Goal: Information Seeking & Learning: Check status

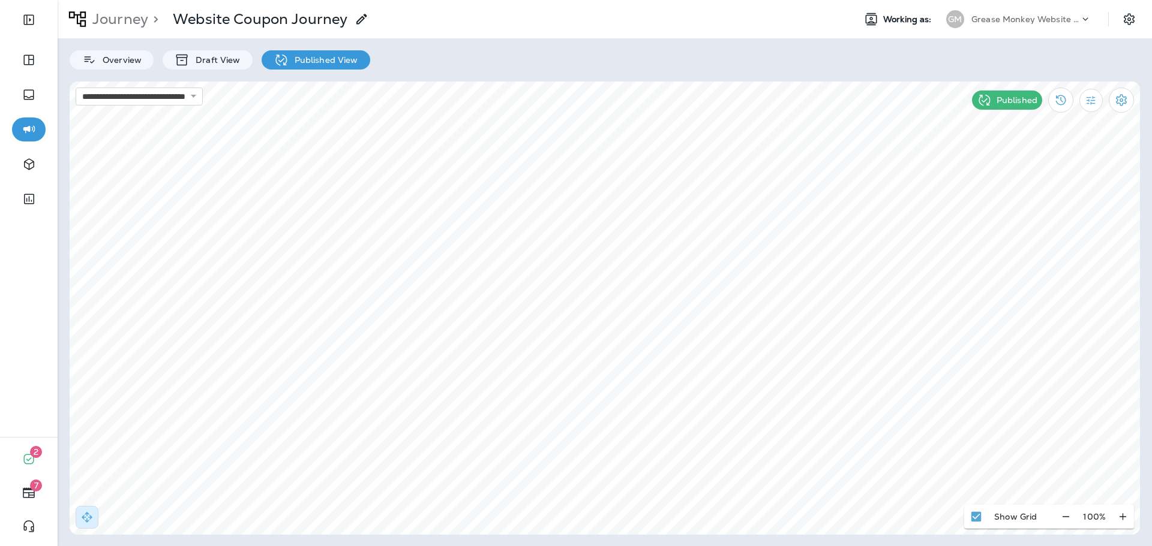
click at [996, 22] on p "Grease Monkey Website Coupons" at bounding box center [1025, 19] width 108 height 10
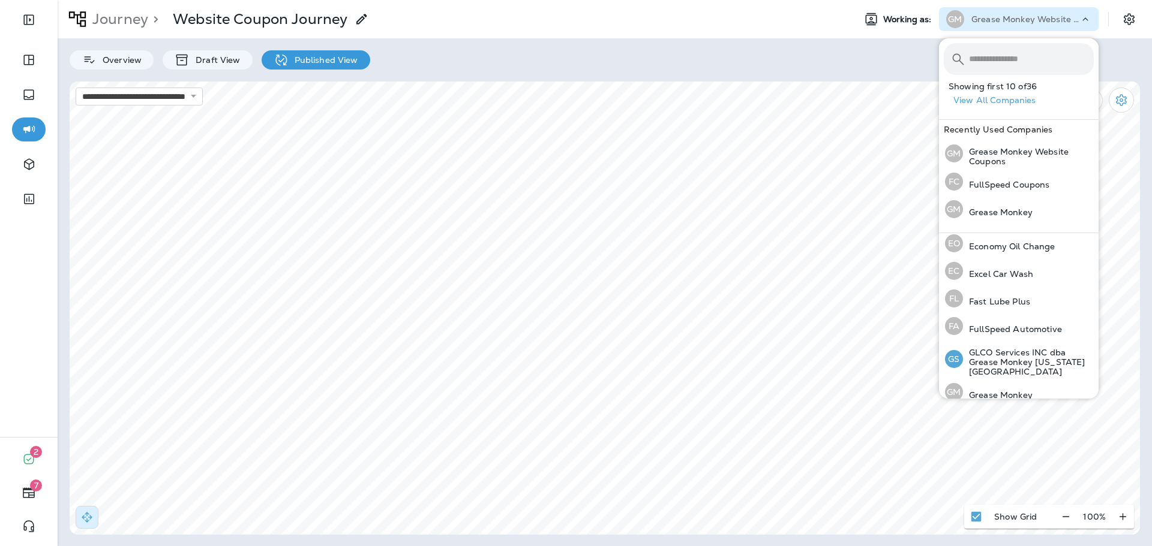
scroll to position [212, 0]
click at [1015, 330] on p "FullSpeed Automotive" at bounding box center [1012, 329] width 99 height 10
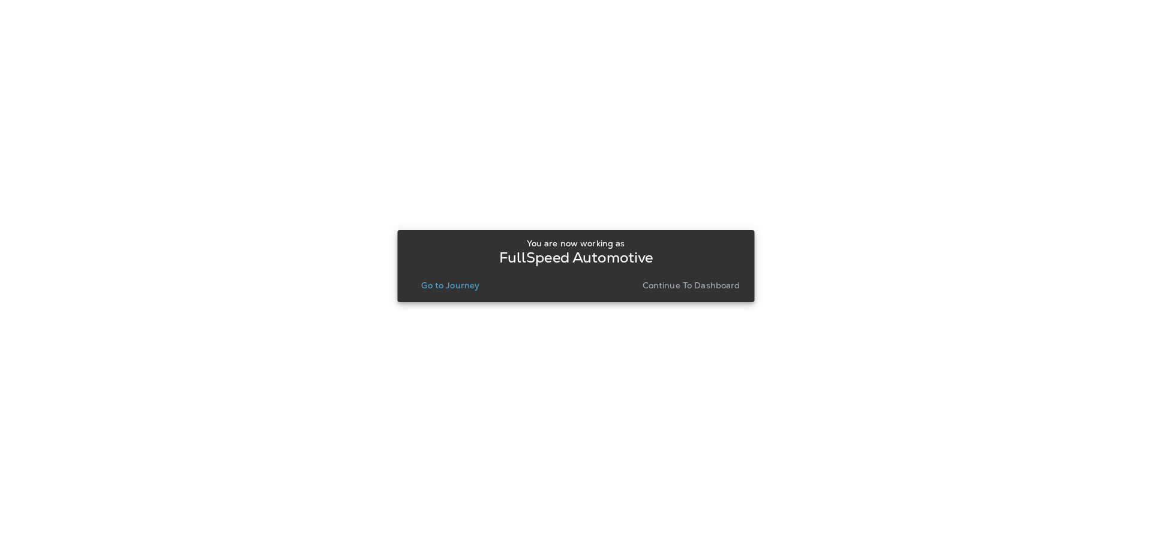
click at [475, 283] on p "Go to Journey" at bounding box center [450, 286] width 58 height 10
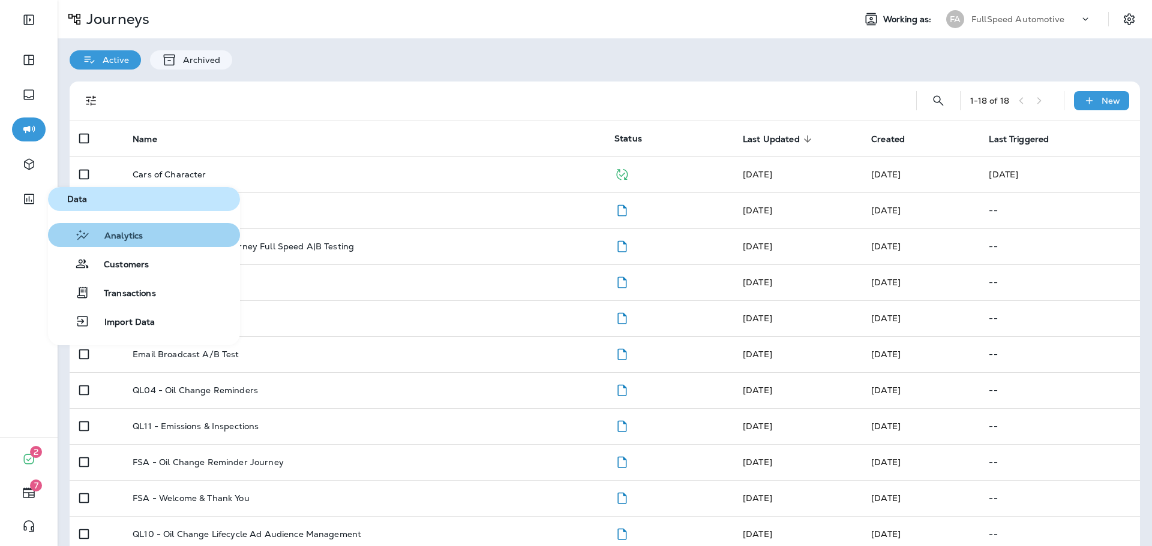
click at [121, 227] on button "Analytics" at bounding box center [144, 235] width 192 height 24
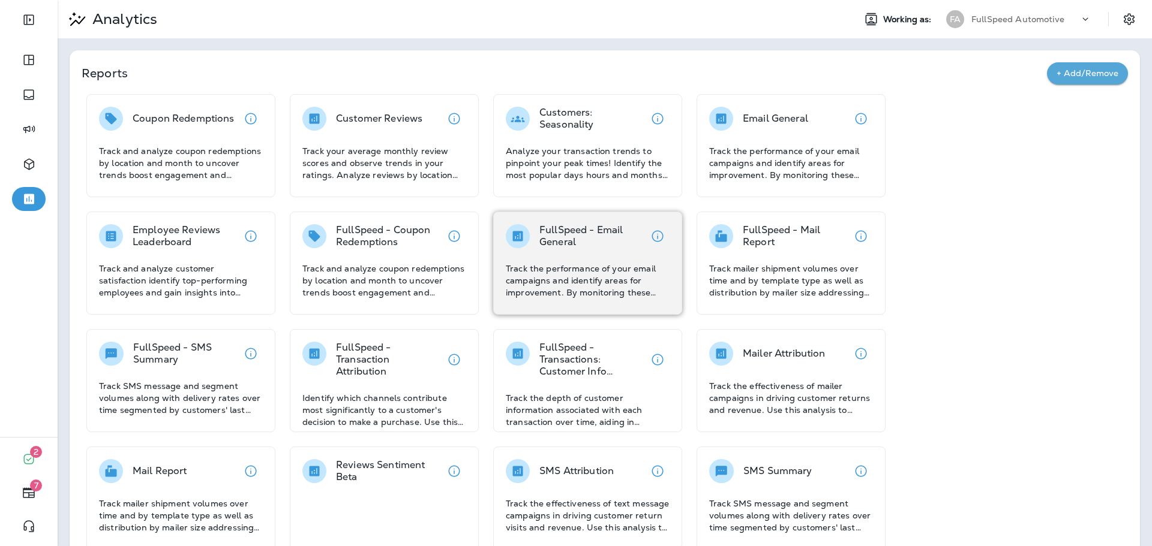
click at [583, 268] on p "Track the performance of your email campaigns and identify areas for improvemen…" at bounding box center [588, 281] width 164 height 36
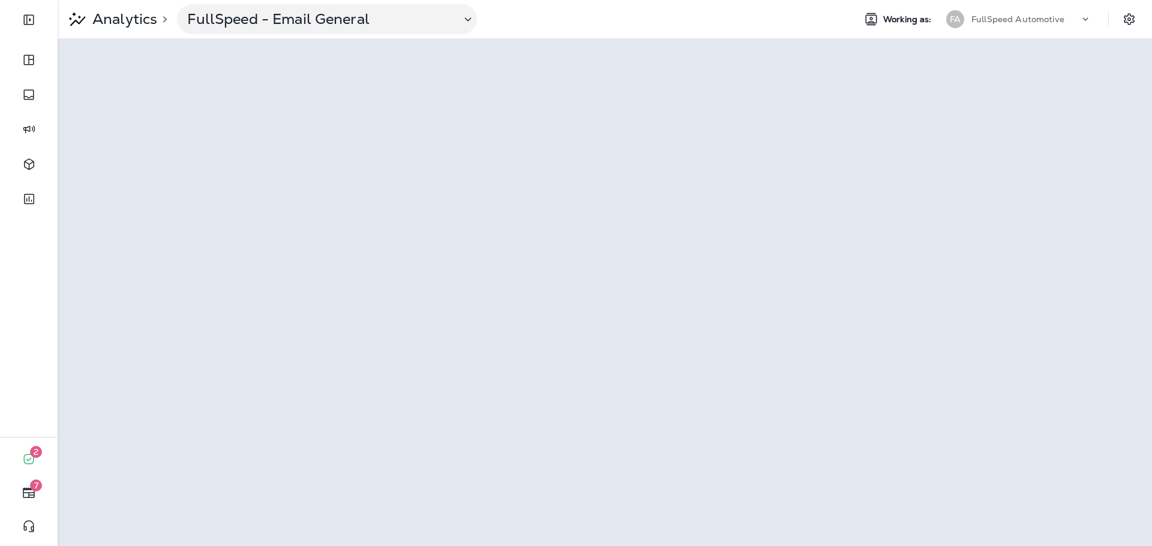
click at [1015, 16] on p "FullSpeed Automotive" at bounding box center [1017, 19] width 93 height 10
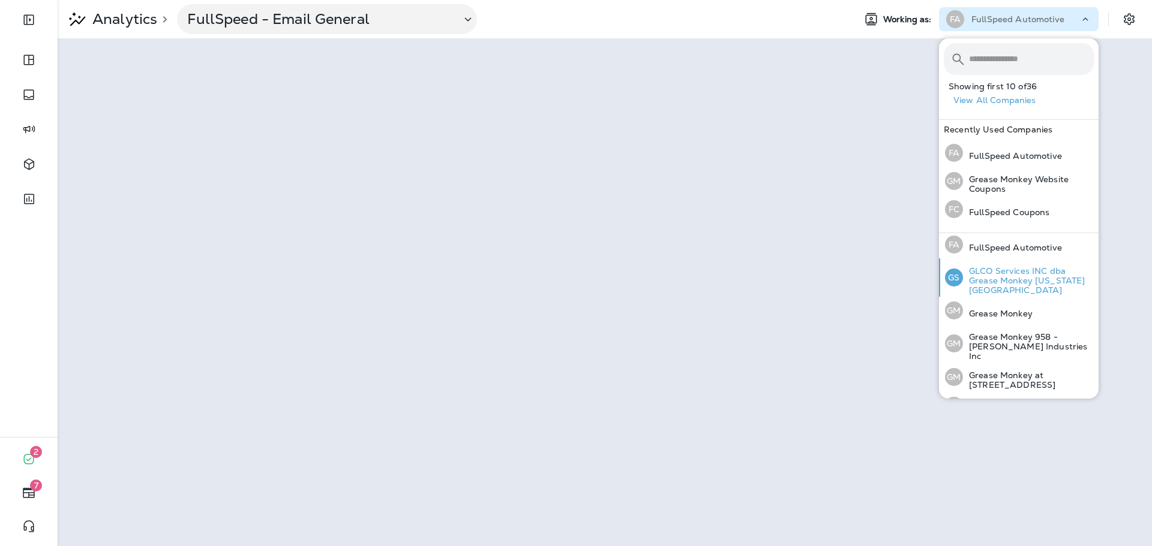
scroll to position [308, 0]
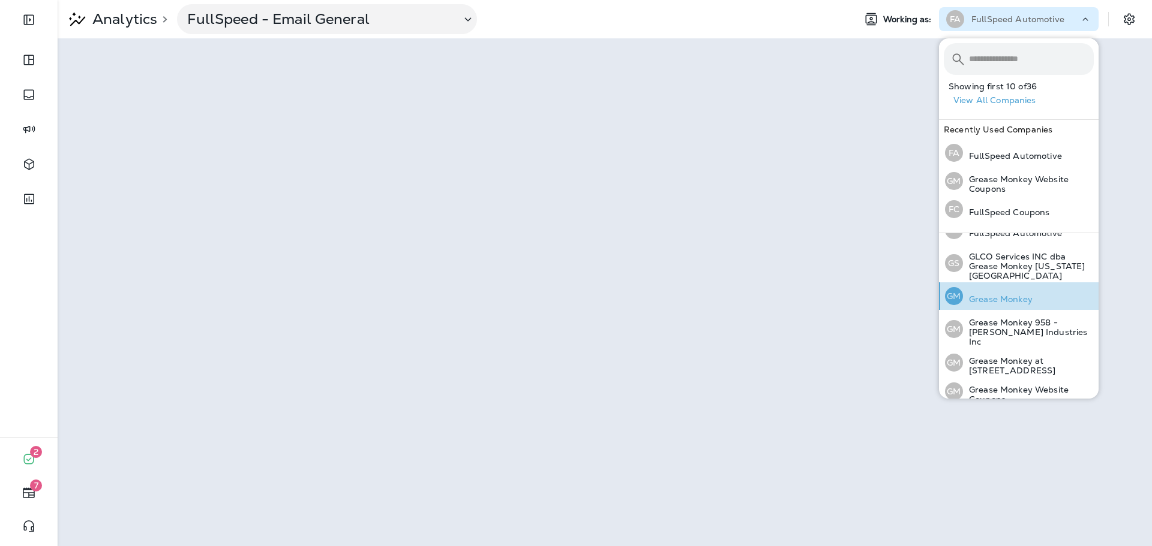
click at [1024, 294] on p "Grease Monkey" at bounding box center [998, 299] width 70 height 10
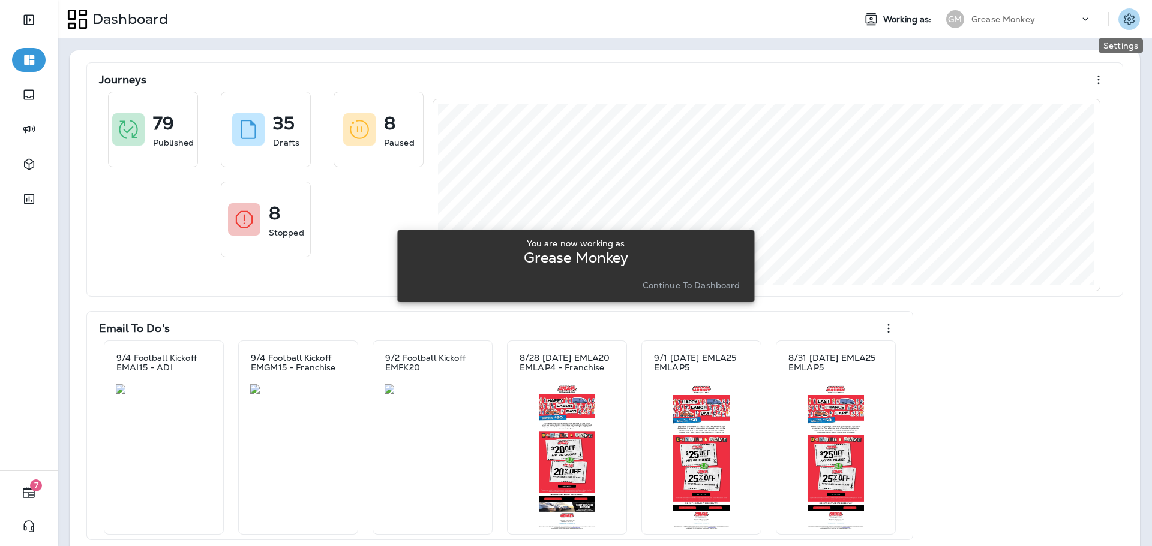
click at [1123, 23] on icon "Settings" at bounding box center [1128, 18] width 11 height 11
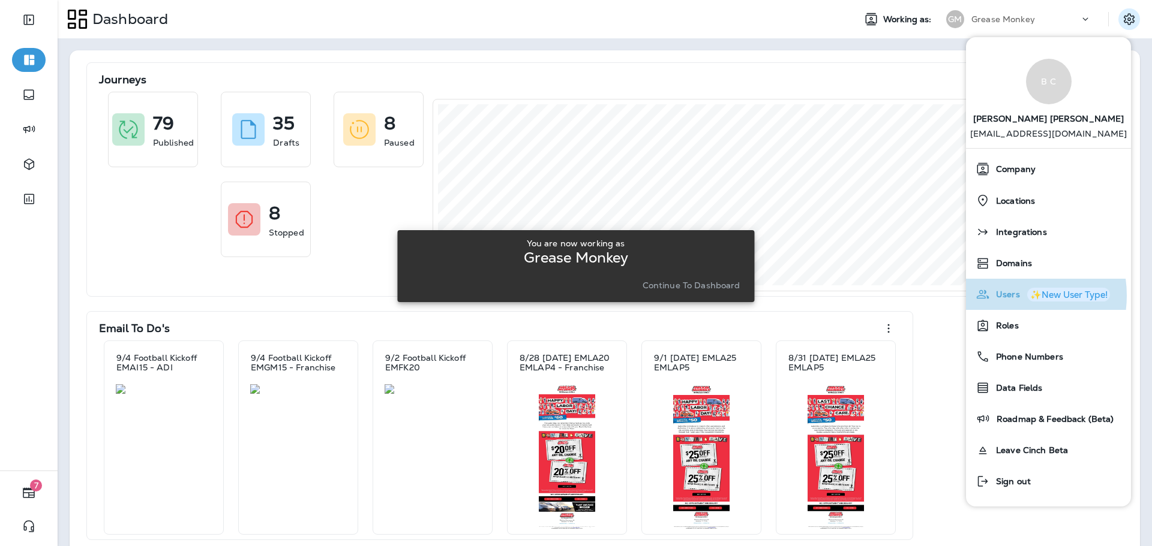
click at [1004, 296] on span "Users" at bounding box center [1005, 295] width 30 height 10
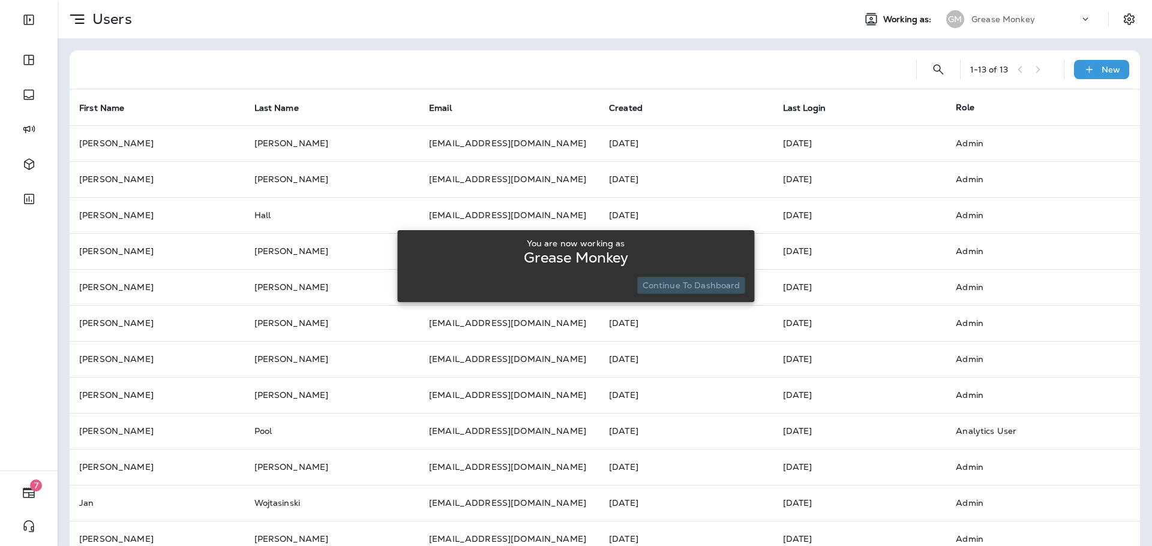
click at [719, 281] on p "Continue to Dashboard" at bounding box center [691, 286] width 98 height 10
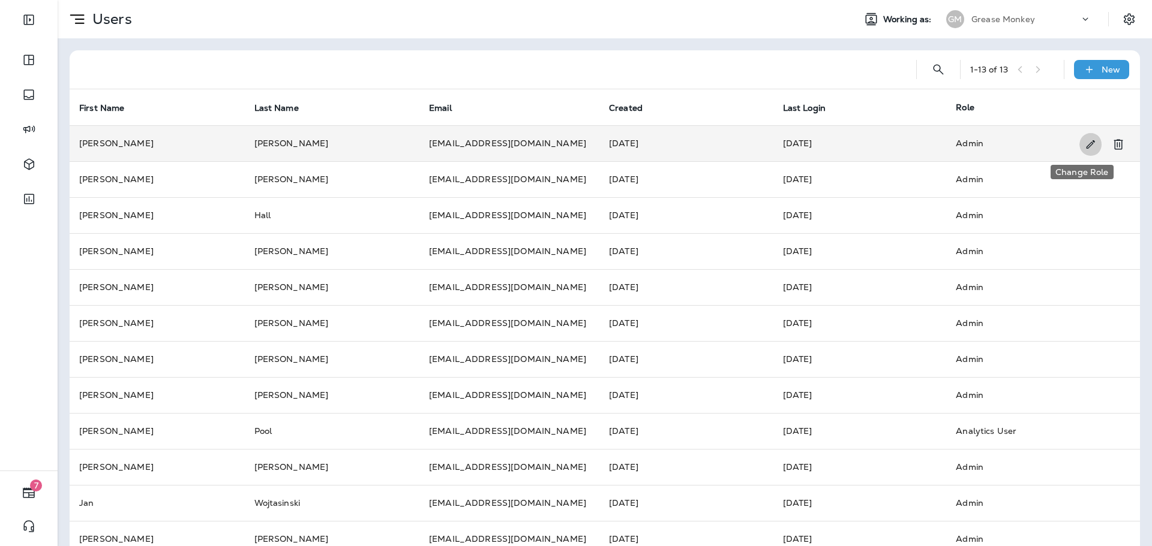
click at [1084, 143] on icon "Change Role" at bounding box center [1090, 145] width 13 height 12
select select "*"
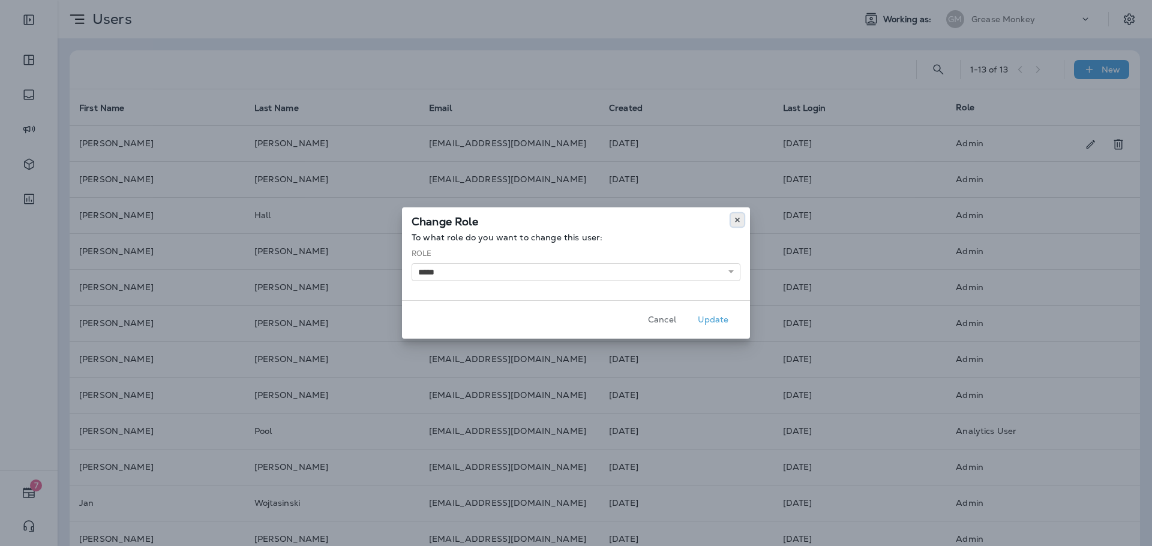
click at [738, 223] on icon at bounding box center [737, 220] width 7 height 7
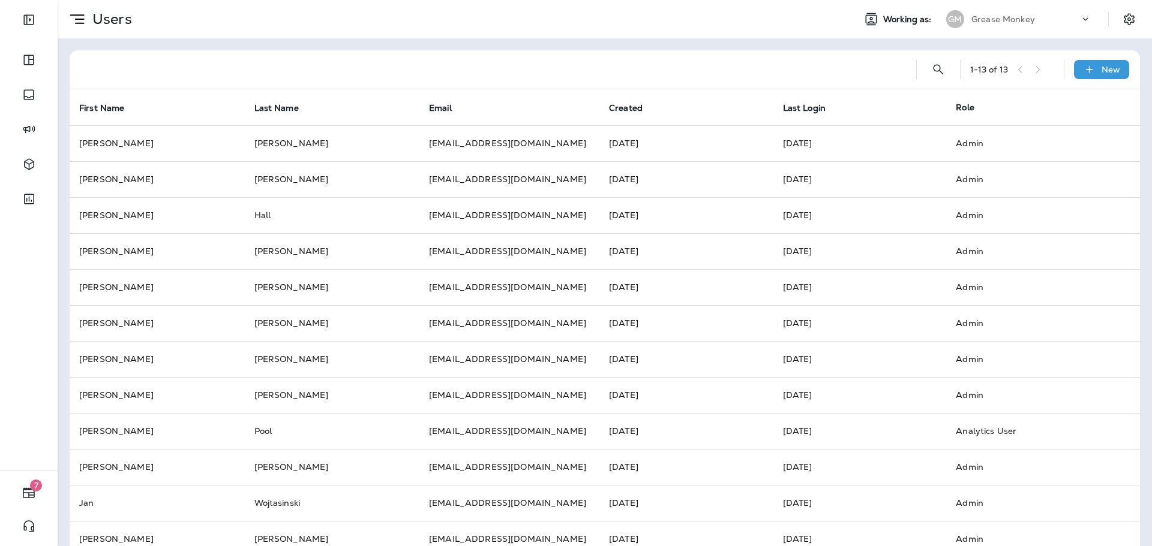
click at [1058, 18] on div "Grease Monkey" at bounding box center [1025, 19] width 108 height 18
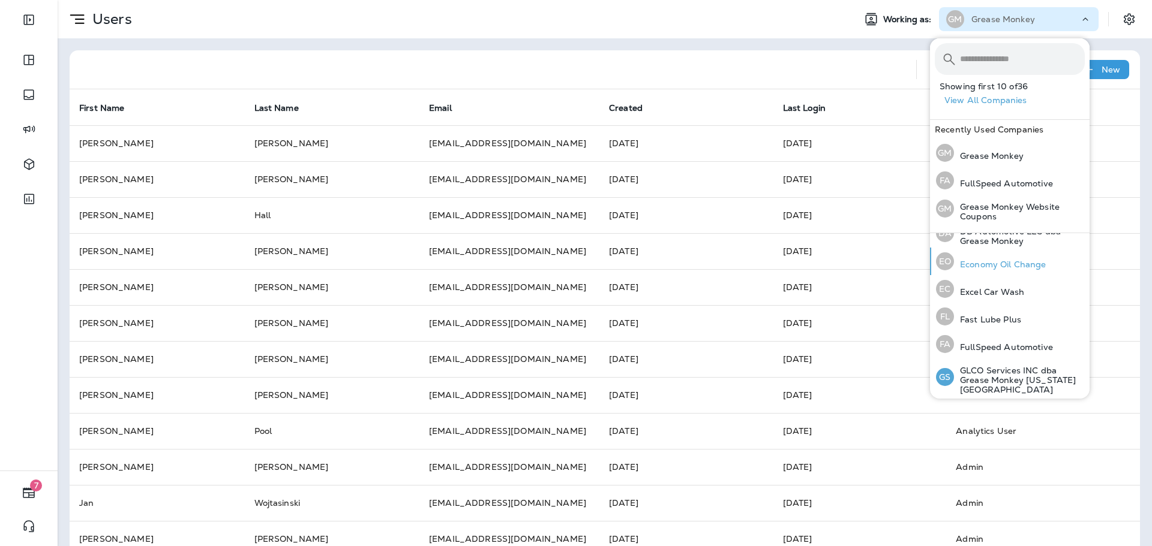
scroll to position [195, 0]
click at [1004, 345] on p "FullSpeed Automotive" at bounding box center [1003, 347] width 99 height 10
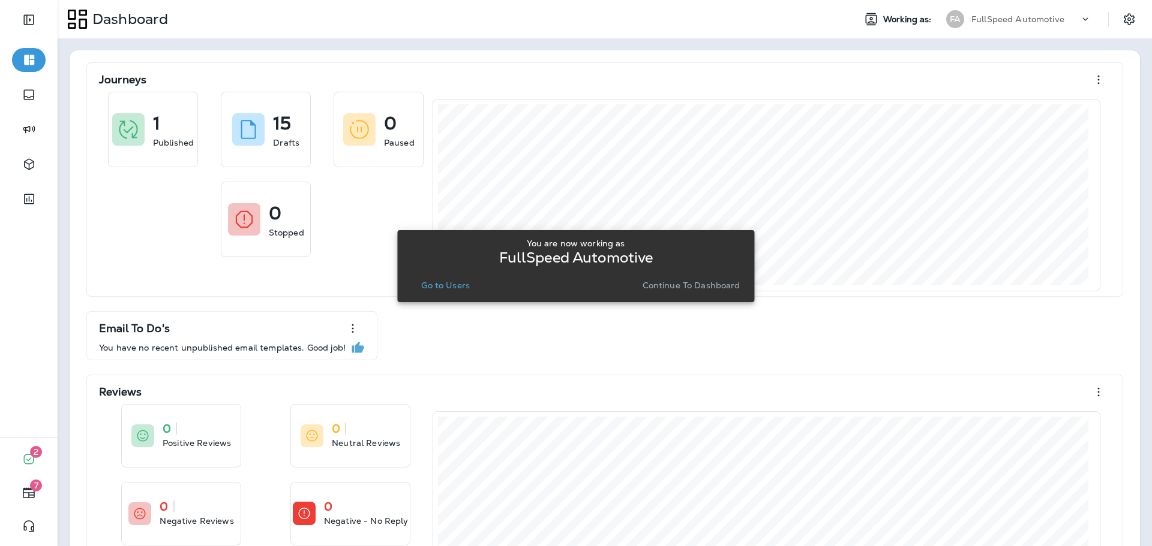
click at [688, 294] on div "You are now working as FullSpeed Automotive Go to Users Continue to Dashboard" at bounding box center [576, 266] width 338 height 65
click at [695, 287] on p "Continue to Dashboard" at bounding box center [691, 286] width 98 height 10
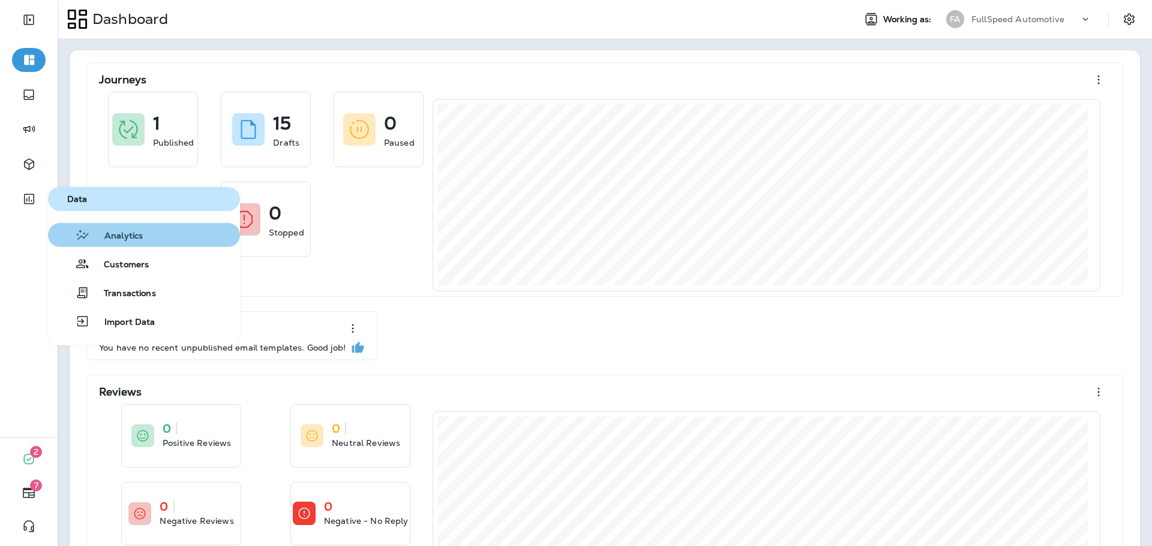
click at [127, 229] on div "Analytics" at bounding box center [98, 235] width 90 height 14
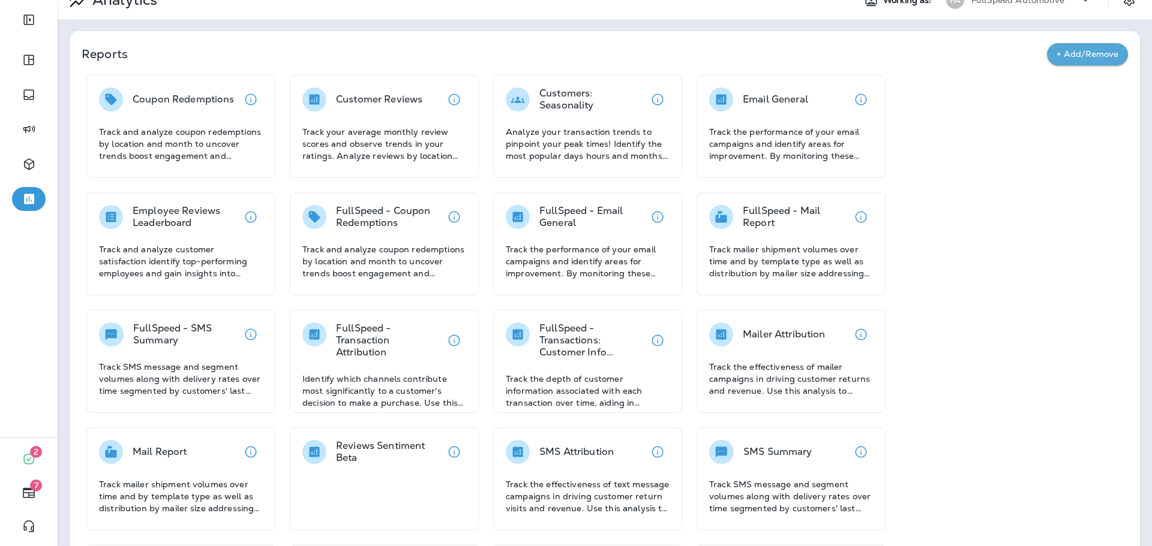
scroll to position [19, 0]
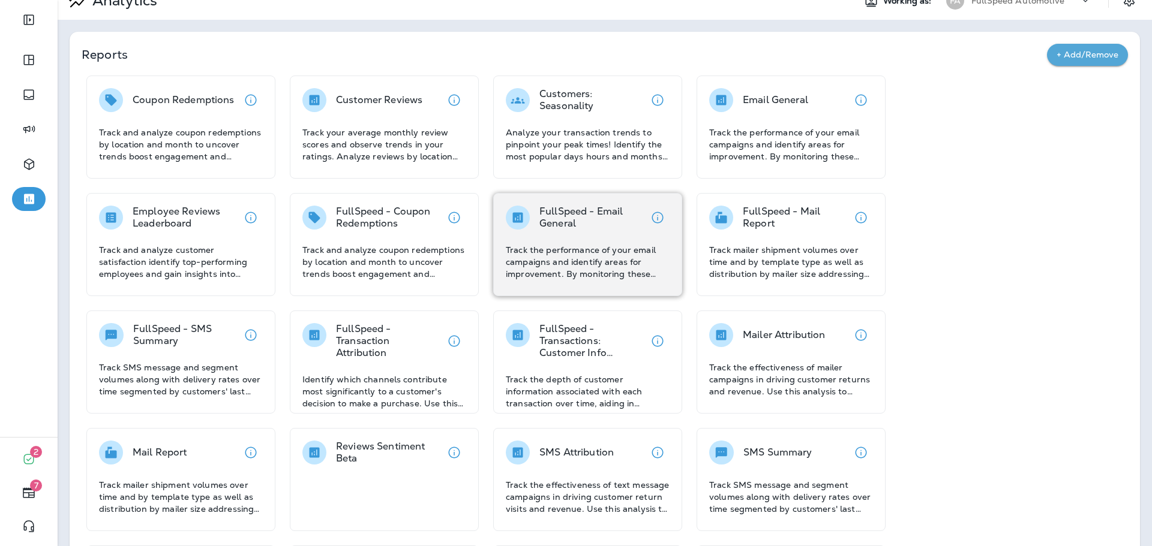
click at [631, 258] on p "Track the performance of your email campaigns and identify areas for improvemen…" at bounding box center [588, 262] width 164 height 36
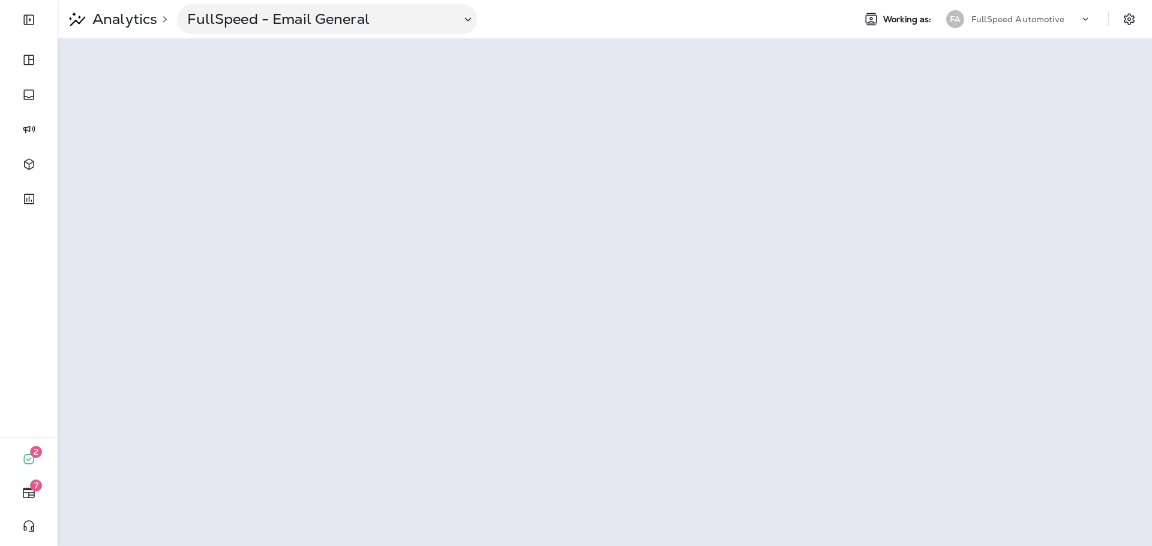
click at [1051, 29] on div "FA FullSpeed Automotive" at bounding box center [1019, 19] width 160 height 24
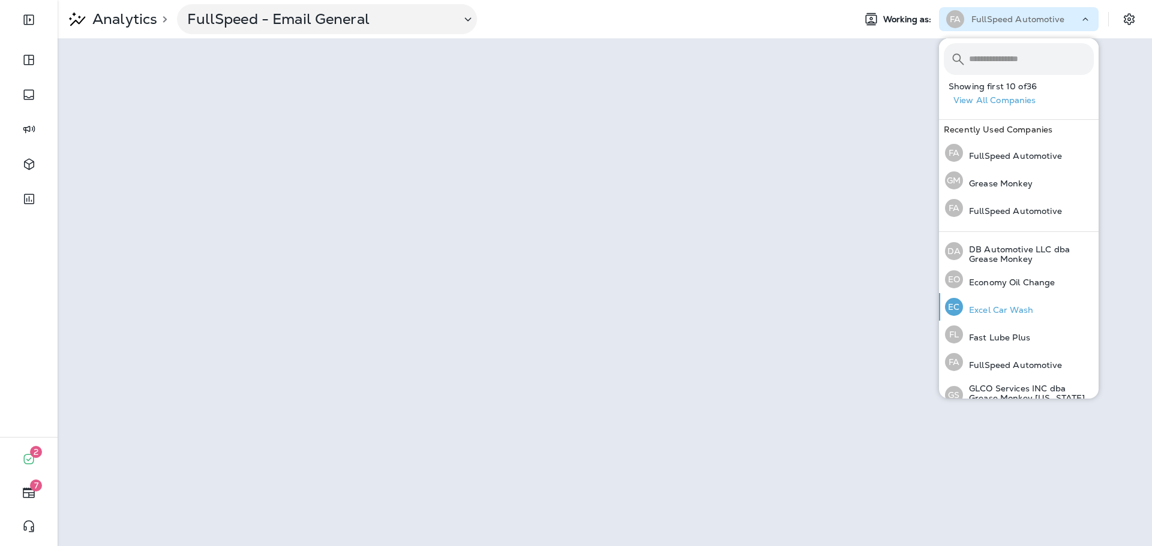
scroll to position [176, 0]
click at [1015, 19] on p "FullSpeed Automotive" at bounding box center [1017, 19] width 93 height 10
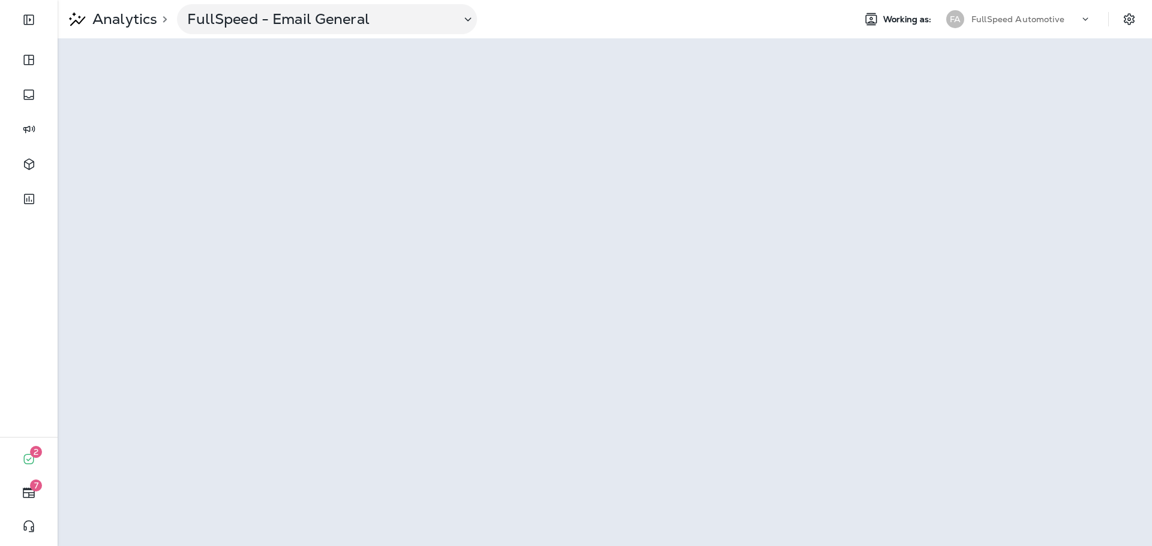
click at [1031, 29] on div "FA FullSpeed Automotive" at bounding box center [1019, 19] width 160 height 24
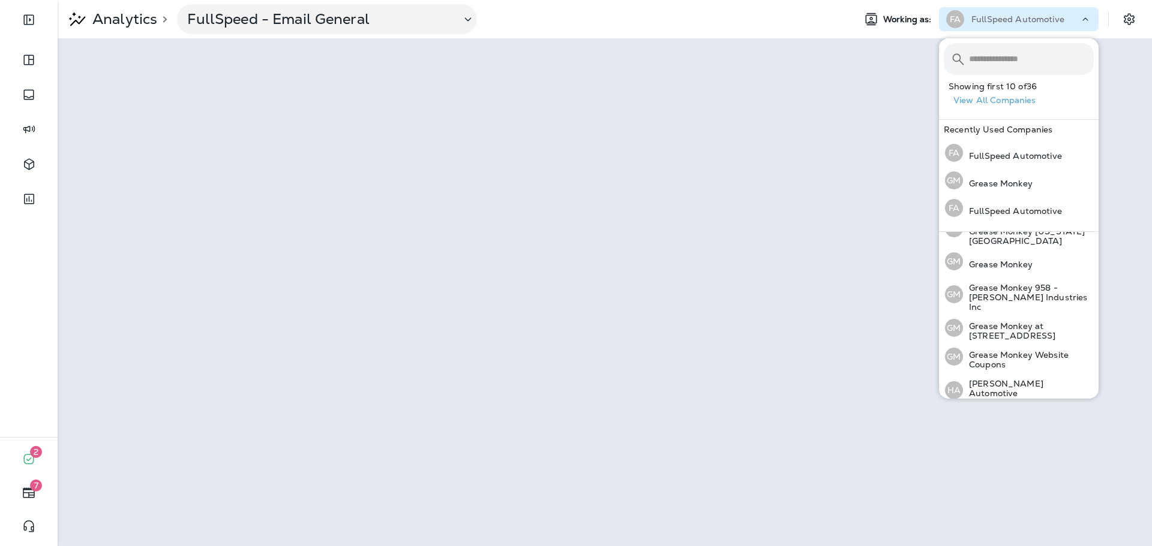
scroll to position [360, 0]
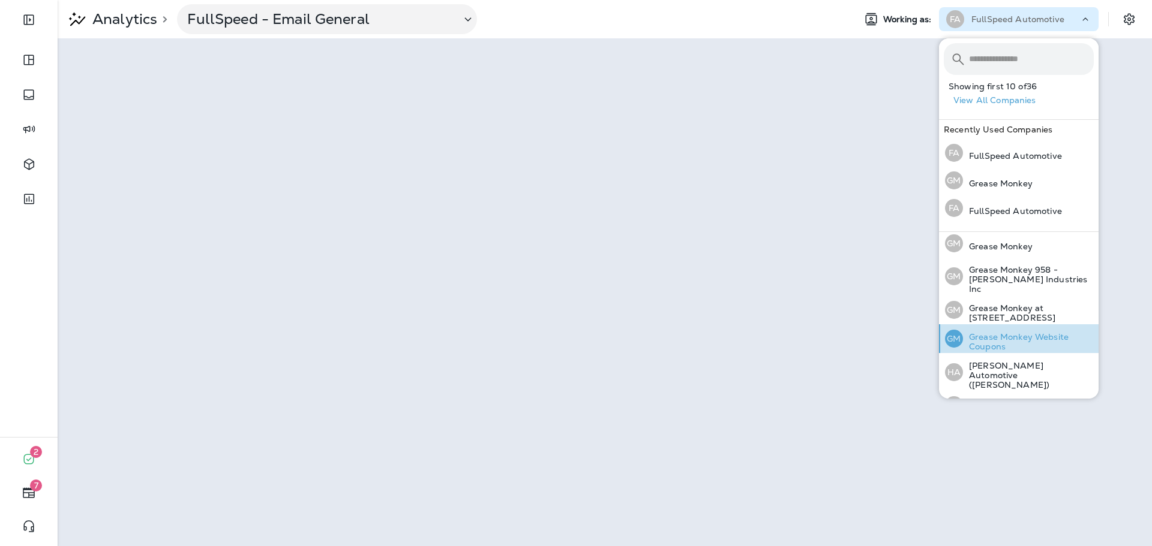
click at [1027, 332] on p "Grease Monkey Website Coupons" at bounding box center [1028, 341] width 131 height 19
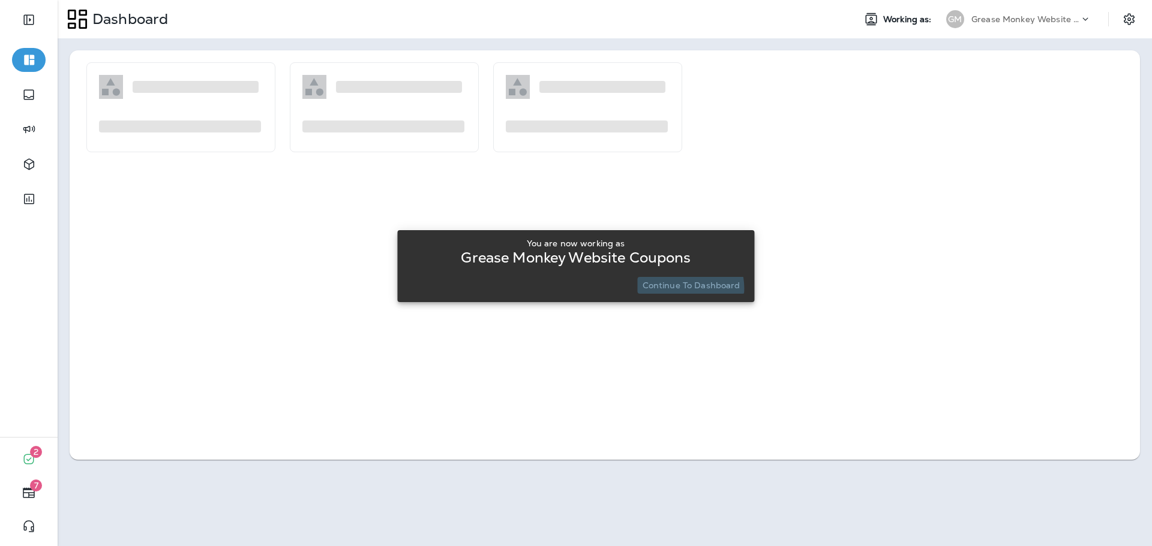
click at [680, 288] on p "Continue to Dashboard" at bounding box center [691, 286] width 98 height 10
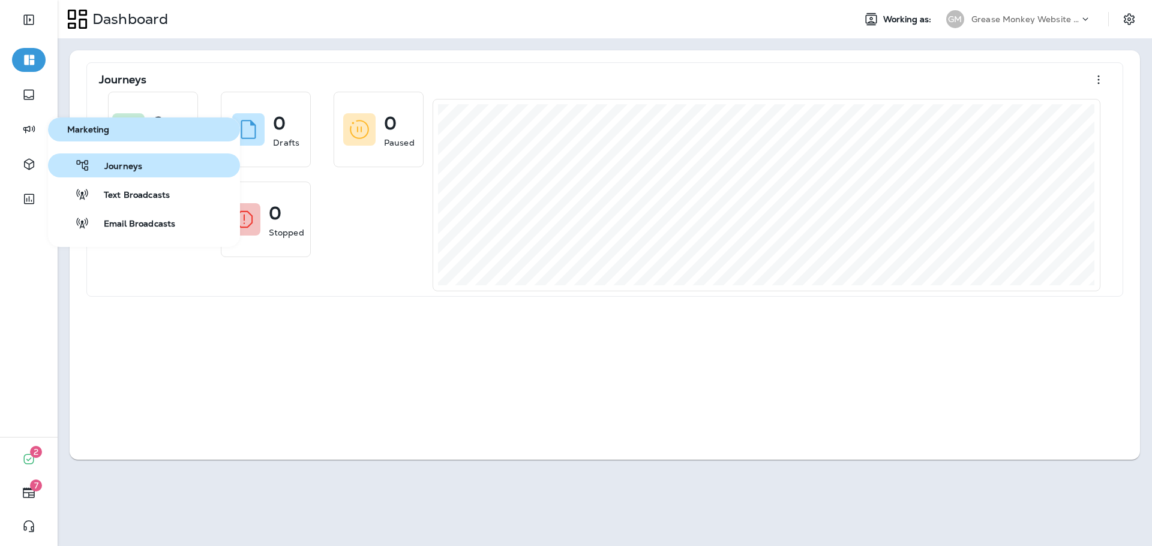
click at [123, 169] on span "Journeys" at bounding box center [116, 166] width 52 height 11
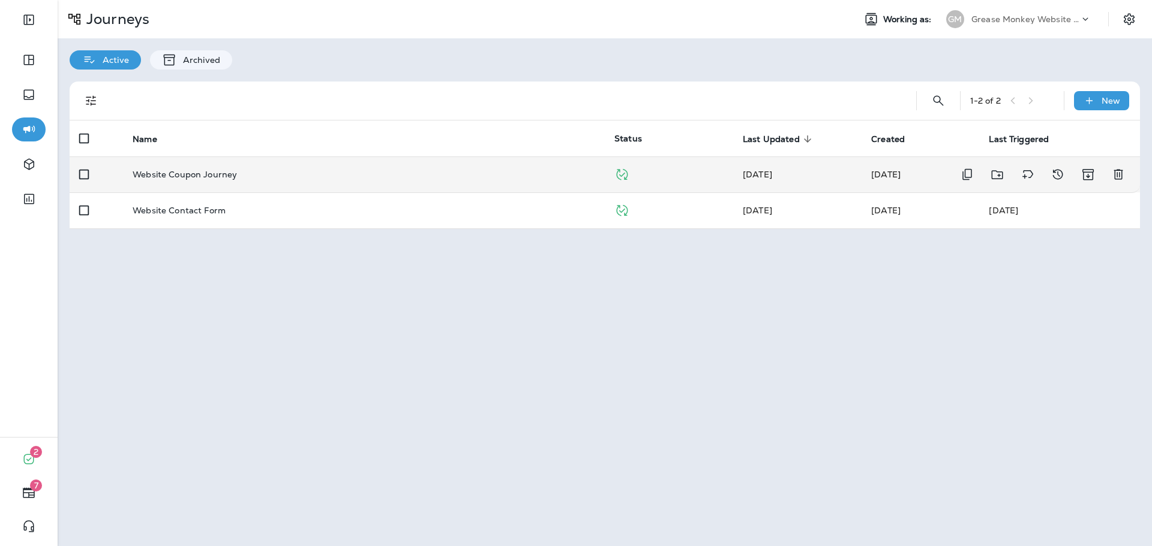
click at [321, 179] on td "Website Coupon Journey" at bounding box center [364, 175] width 482 height 36
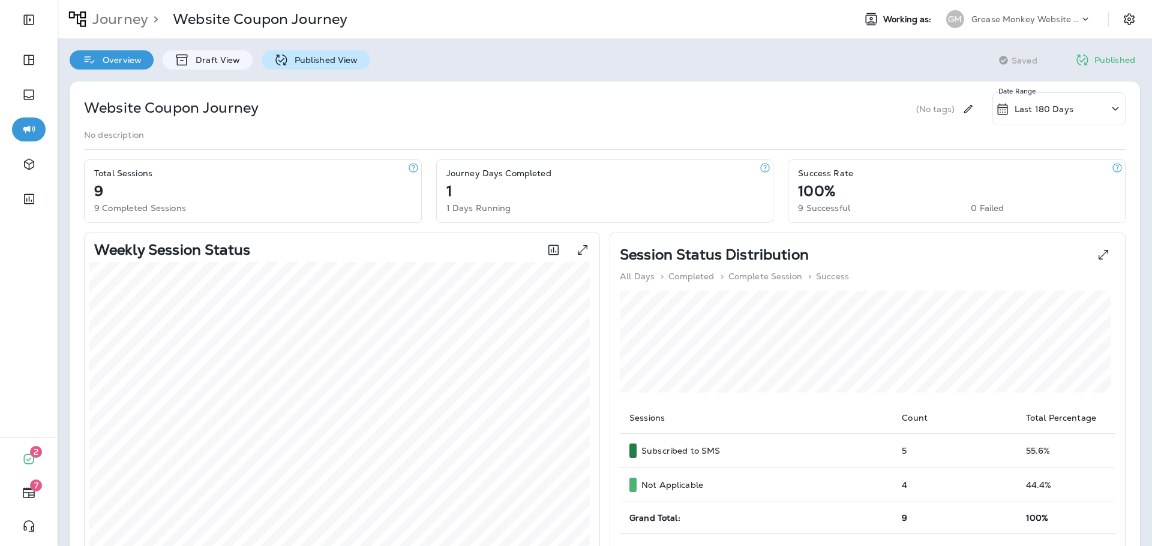
click at [364, 57] on div "Published View" at bounding box center [316, 59] width 109 height 19
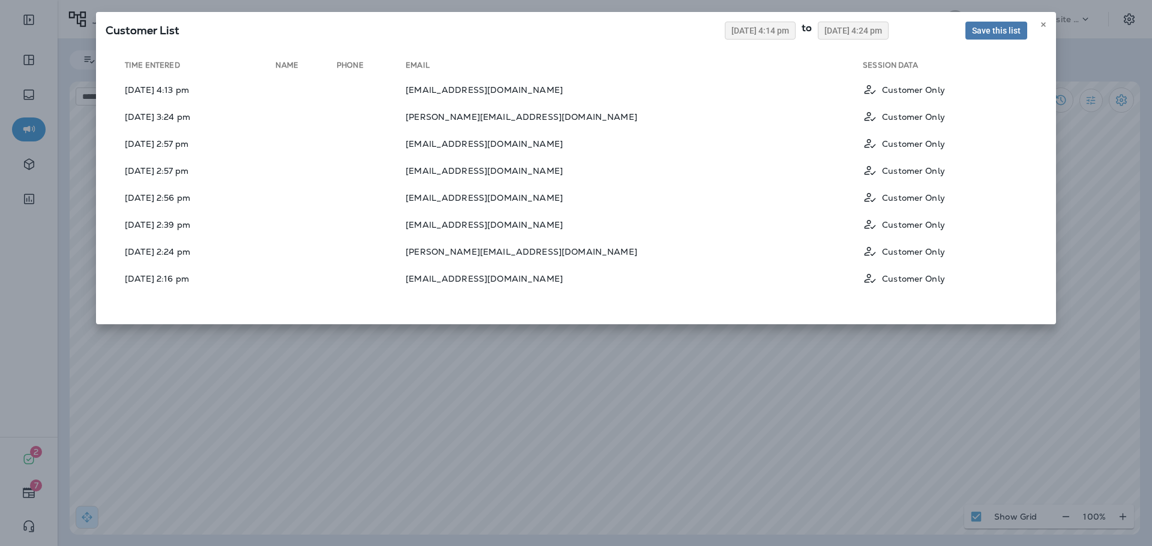
click at [1094, 98] on div "Customer List [DATE] 4:14 pm to [DATE] 4:24 pm Save this list Time Entered Name…" at bounding box center [576, 273] width 1152 height 546
click at [1047, 21] on button at bounding box center [1042, 24] width 13 height 13
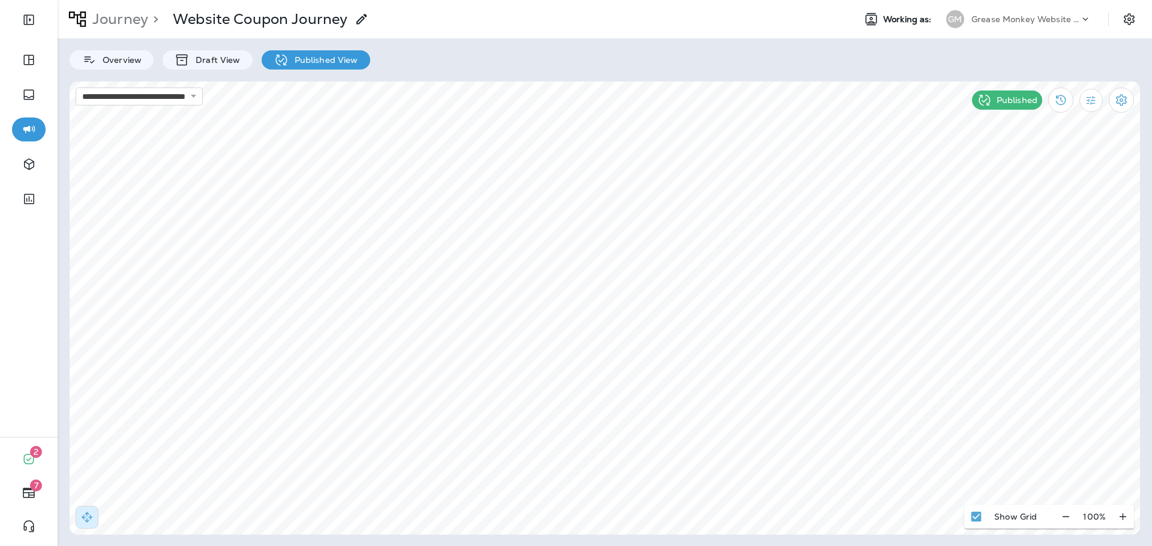
click at [434, 379] on div at bounding box center [576, 273] width 1152 height 546
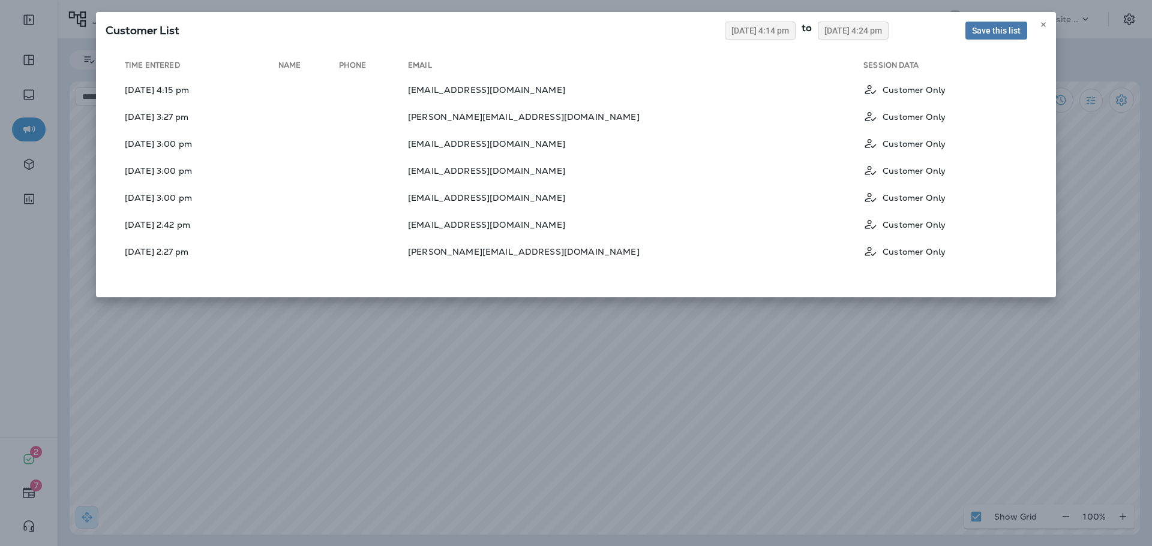
click at [794, 359] on div "Customer List [DATE] 4:14 pm to [DATE] 4:24 pm Save this list Time Entered Name…" at bounding box center [576, 273] width 1152 height 546
click at [1039, 20] on button at bounding box center [1042, 24] width 13 height 13
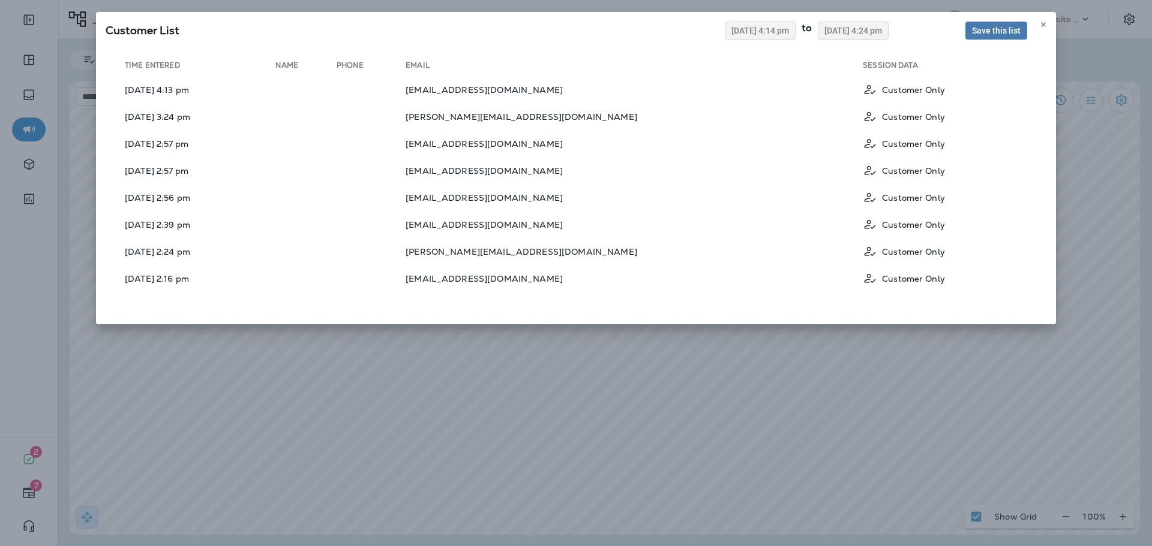
click at [1099, 206] on div "Customer List [DATE] 4:14 pm to [DATE] 4:24 pm Save this list Time Entered Name…" at bounding box center [576, 273] width 1152 height 546
click at [1050, 23] on div "Customer List [DATE] 4:14 pm to [DATE] 4:24 pm Save this list" at bounding box center [576, 29] width 960 height 34
click at [1042, 22] on icon at bounding box center [1042, 24] width 7 height 7
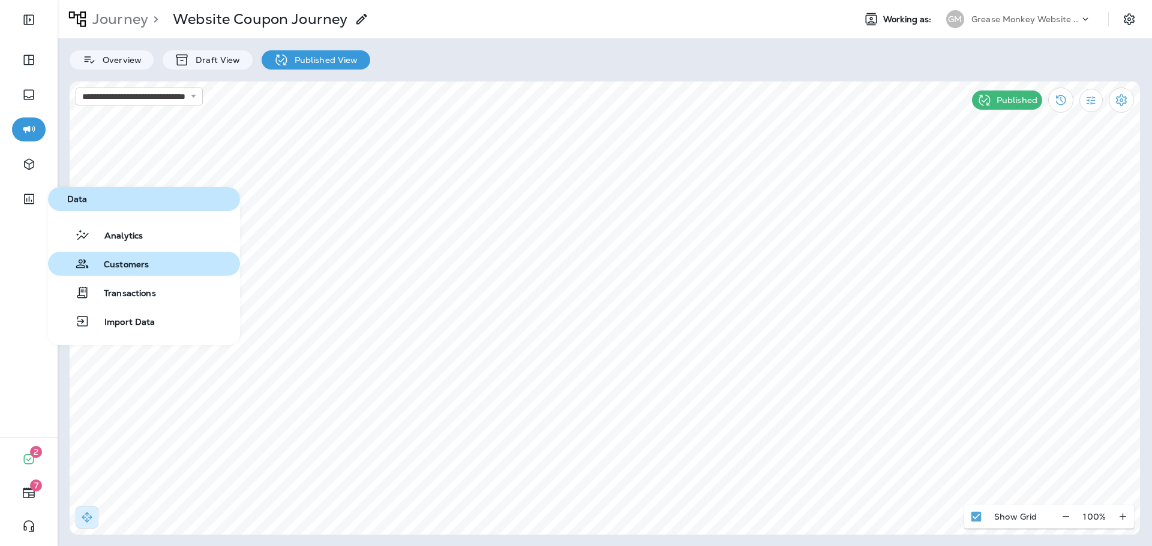
click at [120, 262] on span "Customers" at bounding box center [118, 265] width 59 height 11
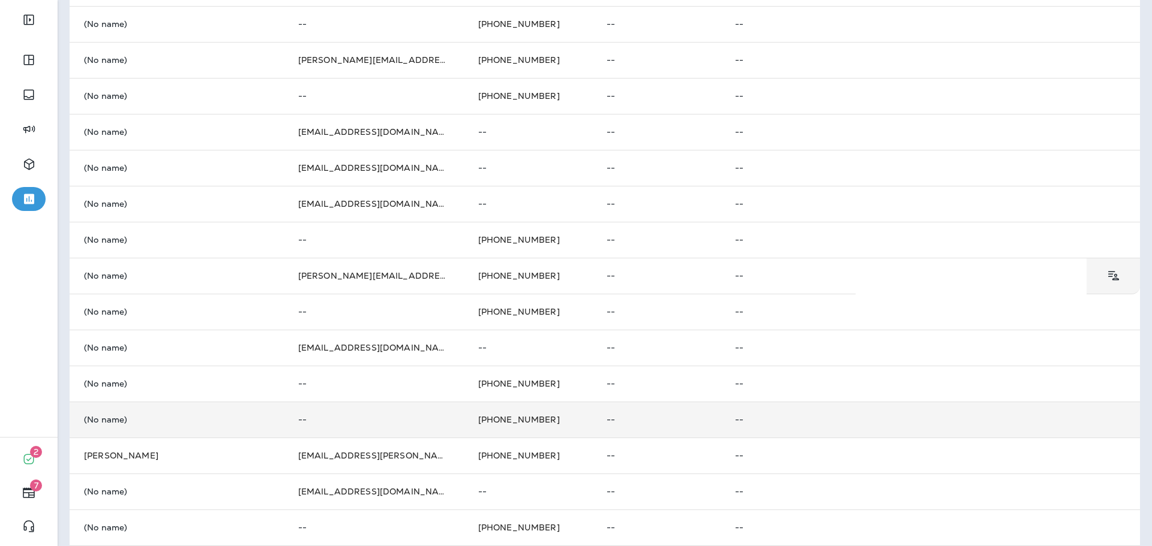
scroll to position [185, 0]
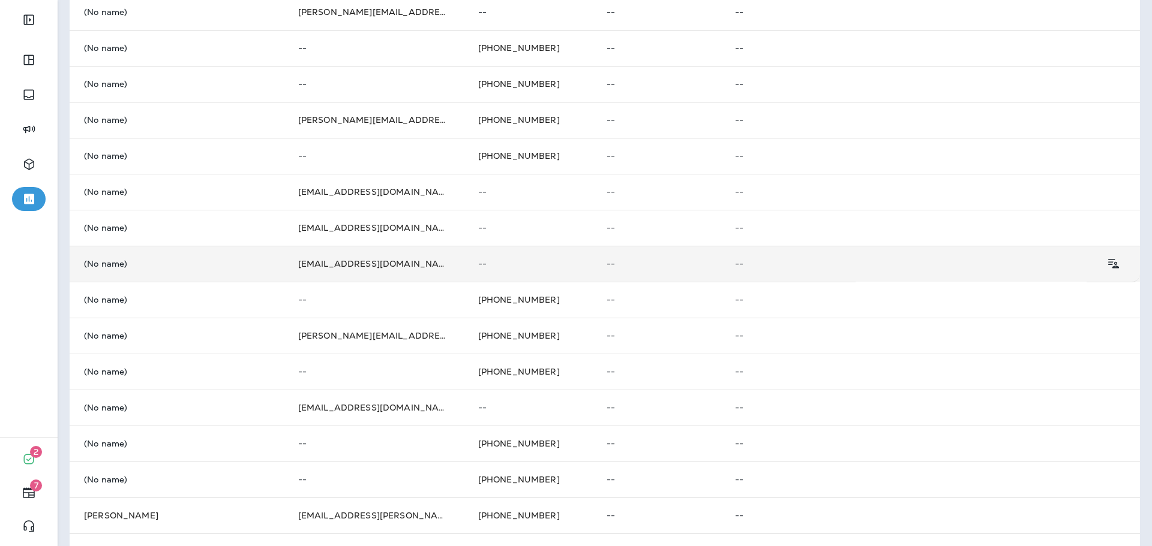
click at [366, 276] on td "[EMAIL_ADDRESS][DOMAIN_NAME]" at bounding box center [374, 264] width 180 height 36
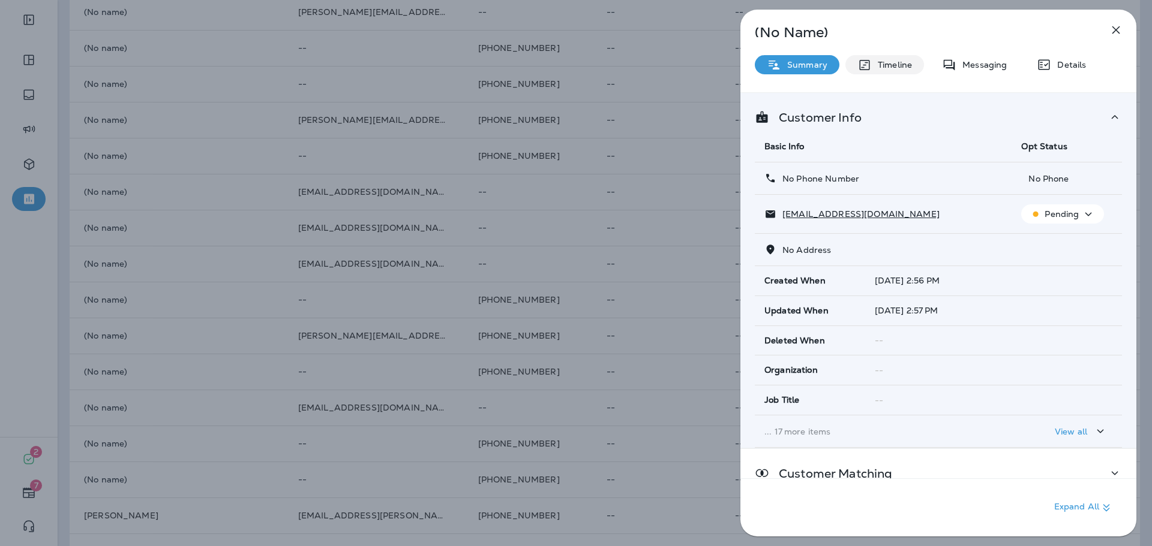
click at [898, 67] on p "Timeline" at bounding box center [892, 65] width 40 height 10
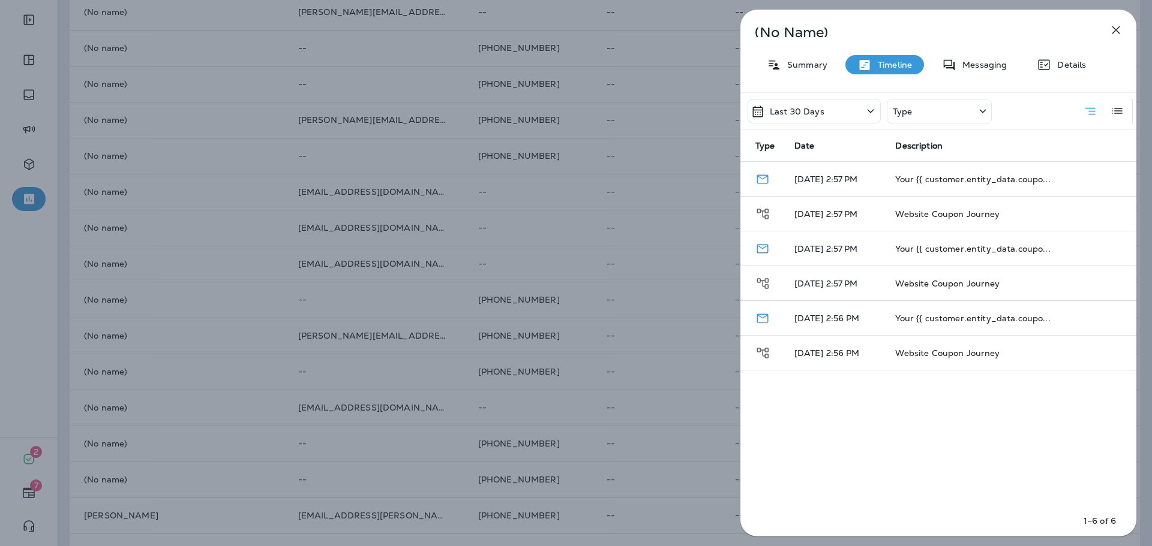
click at [585, 234] on div "(No Name) Summary Timeline Messaging Details Last 30 Days Type Type Date Descri…" at bounding box center [576, 273] width 1152 height 546
